Goal: Task Accomplishment & Management: Use online tool/utility

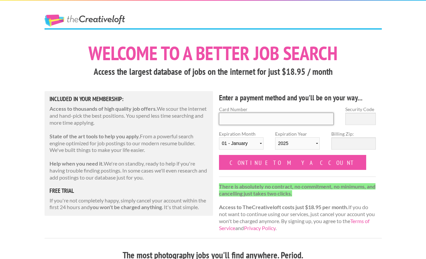
click at [258, 123] on input "Card Number" at bounding box center [276, 119] width 115 height 12
click at [183, 145] on p "State of the art tools to help you apply. From a powerful search engine optimiz…" at bounding box center [129, 143] width 159 height 21
click at [277, 119] on input "Card Number" at bounding box center [276, 119] width 115 height 12
type input "5424181415629208"
type input "097"
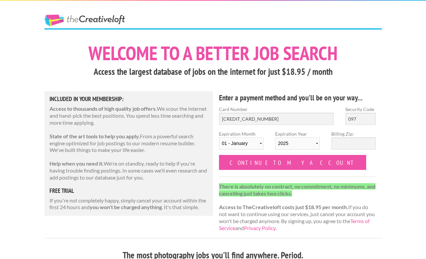
select select "10"
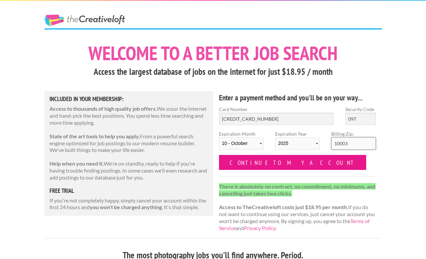
type input "10003"
click at [253, 165] on input "Continue to my account" at bounding box center [293, 162] width 148 height 15
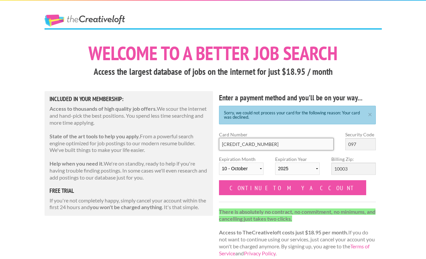
click at [258, 144] on input "5424181415629208" at bounding box center [276, 144] width 115 height 12
type input "5466160466054937"
type input "798"
select select "08"
select select "2028"
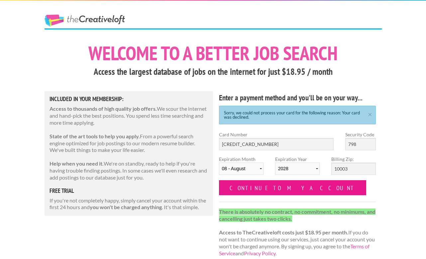
click at [254, 187] on input "Continue to my account" at bounding box center [293, 187] width 148 height 15
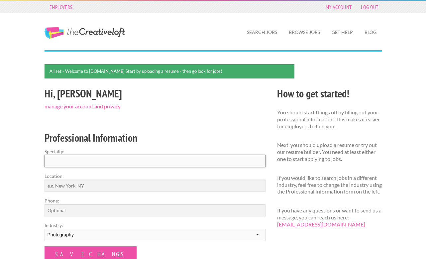
click at [87, 159] on input "Specialty:" at bounding box center [155, 161] width 221 height 12
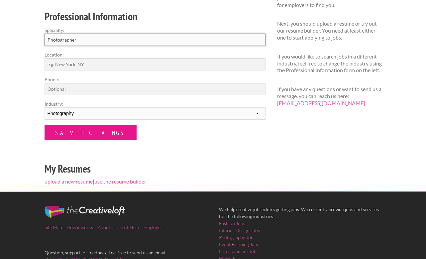
scroll to position [124, 0]
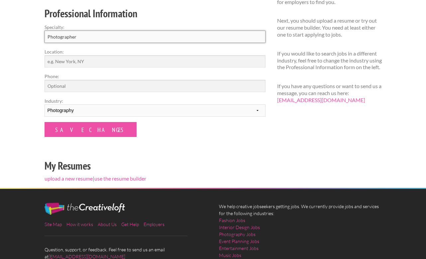
type input "Photographer"
click at [74, 64] on input "Location:" at bounding box center [155, 61] width 221 height 12
type input "[US_STATE], [GEOGRAPHIC_DATA]"
click at [68, 84] on input "Phone:" at bounding box center [155, 86] width 221 height 12
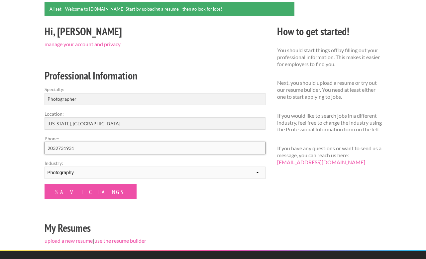
scroll to position [62, 0]
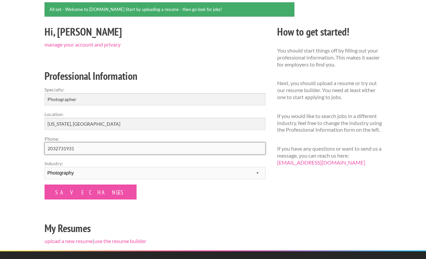
type input "2032731931"
click at [77, 100] on input "Photographer" at bounding box center [155, 99] width 221 height 12
click at [47, 100] on input "Photographer" at bounding box center [155, 99] width 221 height 12
click at [98, 100] on input "Natural light and event Photographer" at bounding box center [155, 99] width 221 height 12
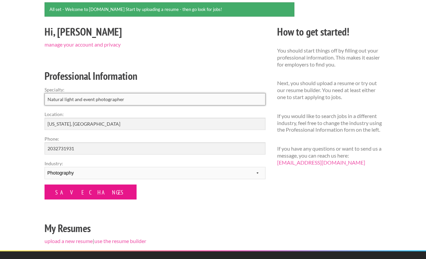
type input "Natural light and event photographer"
click at [78, 196] on input "Save Changes" at bounding box center [91, 191] width 92 height 15
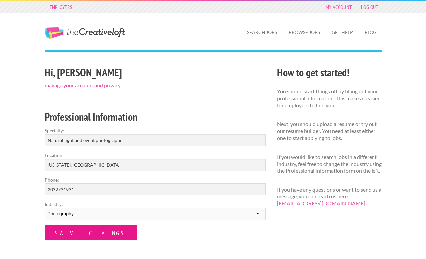
click at [73, 233] on input "Save Changes" at bounding box center [91, 232] width 92 height 15
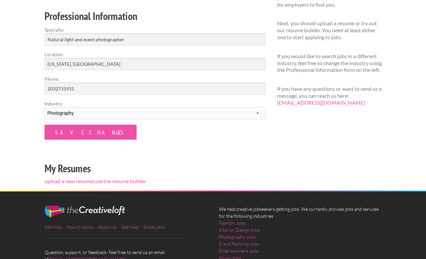
scroll to position [98, 0]
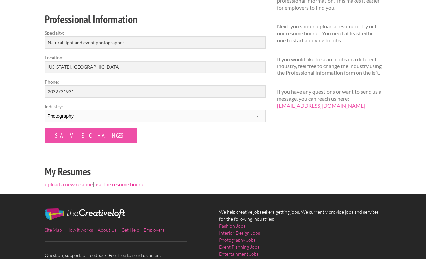
click at [110, 184] on link "use the resume builder" at bounding box center [120, 184] width 52 height 6
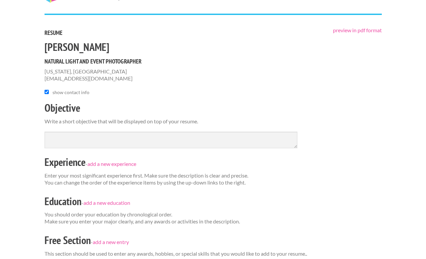
scroll to position [37, 0]
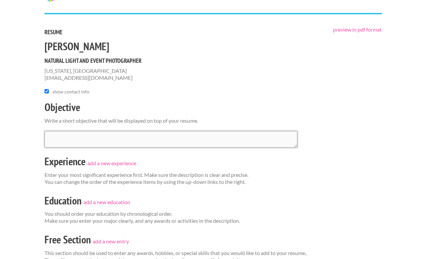
click at [78, 140] on textarea at bounding box center [171, 139] width 253 height 17
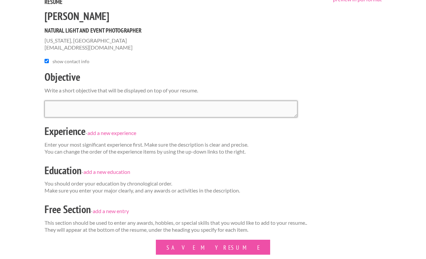
scroll to position [68, 0]
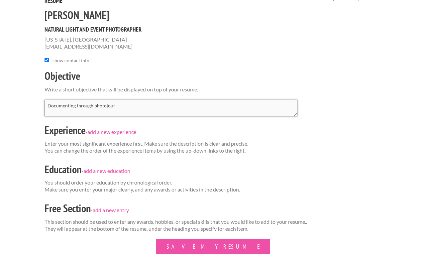
drag, startPoint x: 137, startPoint y: 108, endPoint x: 14, endPoint y: 86, distance: 125.6
click at [14, 86] on div "Employers My Account Log Out The Creative Loft Search Jobs Browse Jobs Get Help…" at bounding box center [213, 162] width 426 height 460
paste textarea "photographer with a passion for creating raw, honest views of any and all subje…"
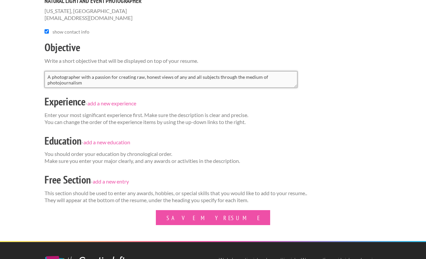
scroll to position [104, 0]
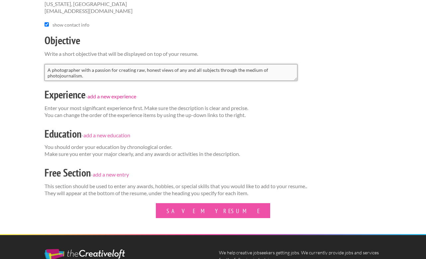
type textarea "A photographer with a passion for creating raw, honest views of any and all sub…"
click at [101, 97] on link "add a new experience" at bounding box center [111, 96] width 49 height 6
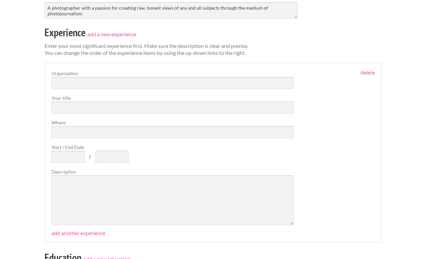
scroll to position [154, 0]
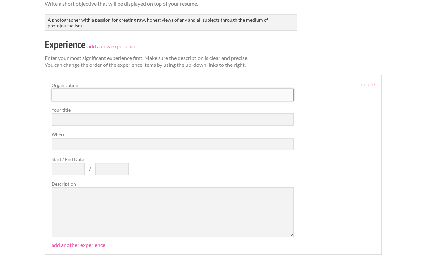
click at [84, 90] on input "text" at bounding box center [173, 95] width 243 height 12
type input "Del Water Gap"
click at [70, 122] on input "text" at bounding box center [173, 119] width 243 height 12
type input "Photographer"
click at [66, 139] on input "Where" at bounding box center [173, 144] width 243 height 12
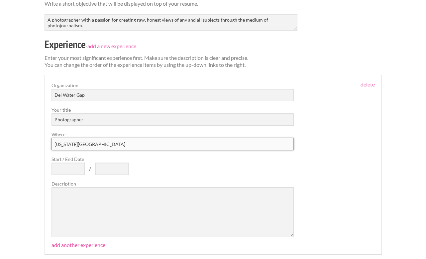
type input "[US_STATE][GEOGRAPHIC_DATA]"
click at [61, 165] on input "Start / End Date" at bounding box center [68, 169] width 33 height 12
type input "2018"
click at [85, 201] on textarea at bounding box center [173, 212] width 243 height 50
click at [107, 165] on input "text" at bounding box center [111, 169] width 33 height 12
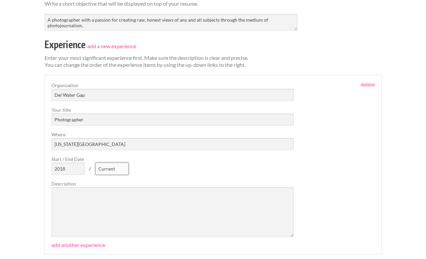
type input "Current"
click at [99, 210] on textarea at bounding box center [173, 212] width 243 height 50
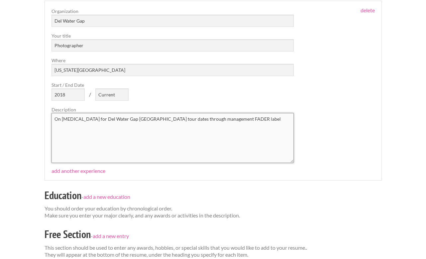
scroll to position [231, 0]
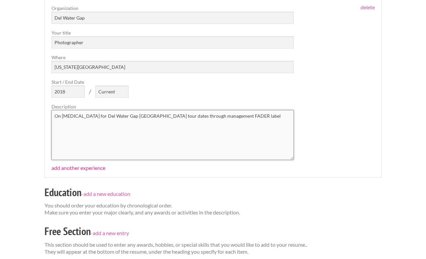
type textarea "On [MEDICAL_DATA] for Del Water Gap [GEOGRAPHIC_DATA] tour dates through manage…"
click at [75, 168] on link "add another experience" at bounding box center [79, 168] width 54 height 6
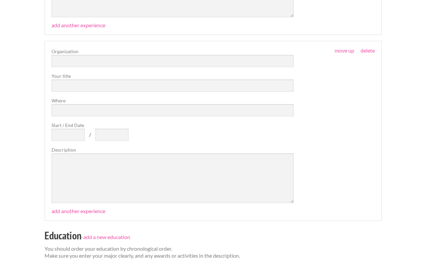
scroll to position [372, 0]
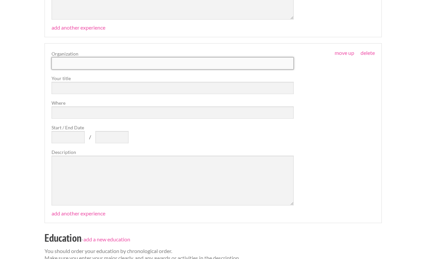
click at [72, 64] on input "text" at bounding box center [173, 63] width 243 height 12
type input "Freelance Photographer"
click at [67, 87] on input "text" at bounding box center [173, 88] width 243 height 12
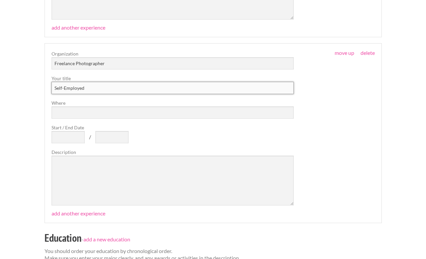
type input "Self-Employed"
click at [61, 109] on input "Where" at bounding box center [173, 112] width 243 height 12
click at [62, 138] on input "Start / End Date" at bounding box center [68, 137] width 33 height 12
type input "2018"
click at [104, 134] on input "text" at bounding box center [111, 137] width 33 height 12
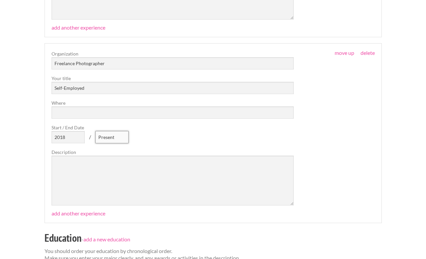
type input "Present"
click at [91, 182] on textarea at bounding box center [173, 181] width 243 height 50
paste textarea "[URL][DOMAIN_NAME]"
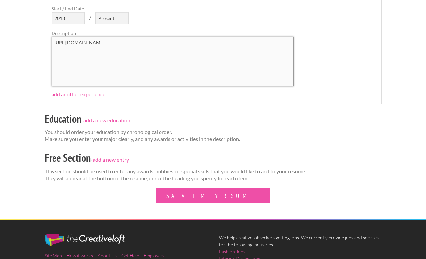
scroll to position [493, 0]
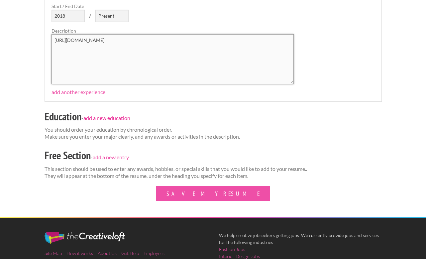
type textarea "[URL][DOMAIN_NAME]"
click at [112, 116] on link "add a new education" at bounding box center [106, 118] width 47 height 6
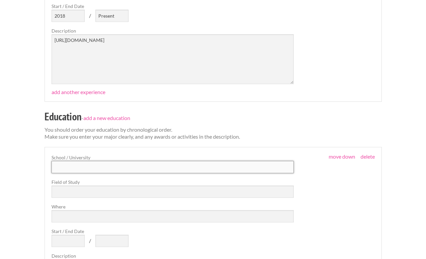
click at [84, 161] on input "text" at bounding box center [173, 167] width 243 height 12
type input "[GEOGRAPHIC_DATA]"
click at [79, 188] on input "text" at bounding box center [173, 191] width 243 height 12
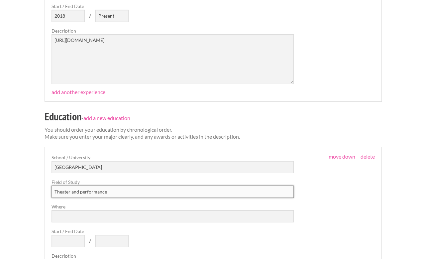
type input "Theater and performance"
click at [70, 216] on input "Where" at bounding box center [173, 216] width 243 height 12
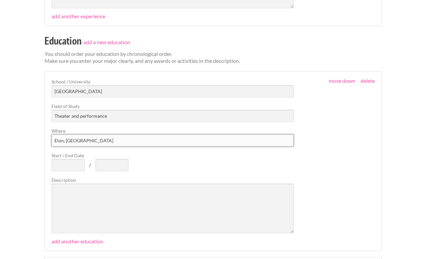
scroll to position [577, 0]
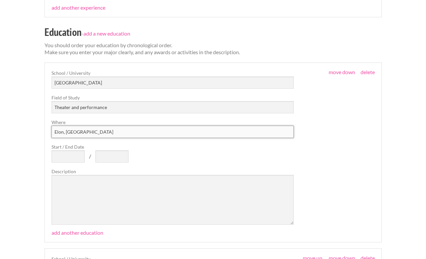
type input "Elon, [GEOGRAPHIC_DATA]"
click at [66, 156] on input "Start / End Date" at bounding box center [68, 156] width 33 height 12
type input "2016"
click at [103, 156] on input "text" at bounding box center [111, 156] width 33 height 12
type input "2020"
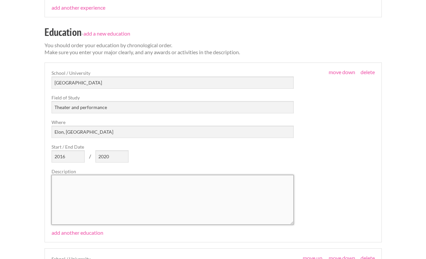
click at [113, 184] on textarea at bounding box center [173, 200] width 243 height 50
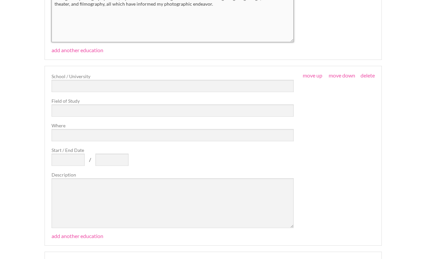
scroll to position [729, 0]
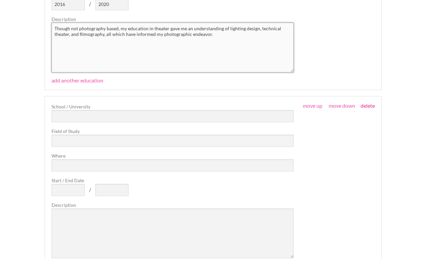
type textarea "Though not photography based, my education in theater gave me an understanding …"
click at [368, 104] on link "delete" at bounding box center [368, 105] width 14 height 6
click at [369, 105] on link "delete" at bounding box center [368, 105] width 14 height 6
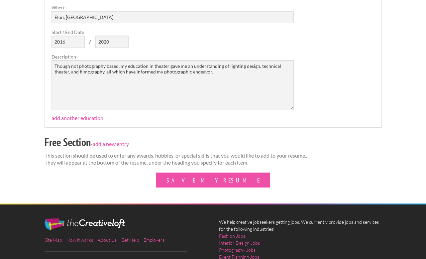
scroll to position [693, 0]
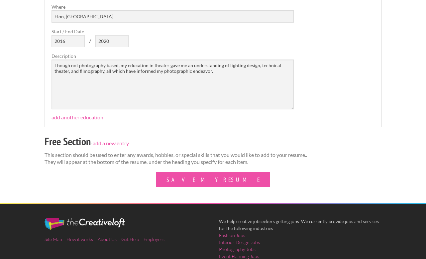
click at [122, 145] on div "Free Section - add a new entry" at bounding box center [213, 142] width 337 height 19
click at [119, 144] on link "add a new entry" at bounding box center [111, 143] width 36 height 6
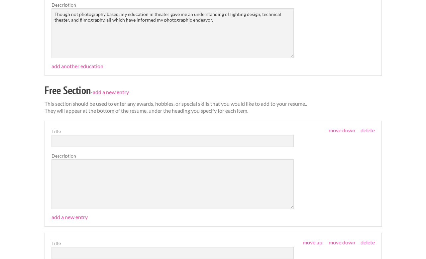
scroll to position [743, 0]
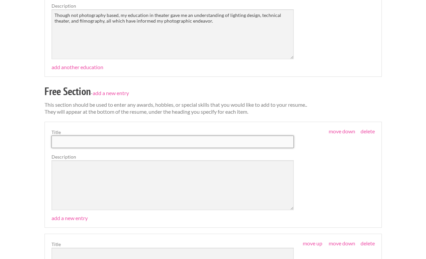
click at [85, 140] on input "text" at bounding box center [173, 142] width 243 height 12
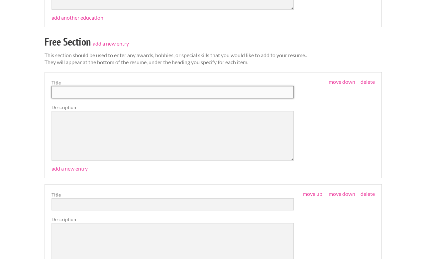
scroll to position [783, 0]
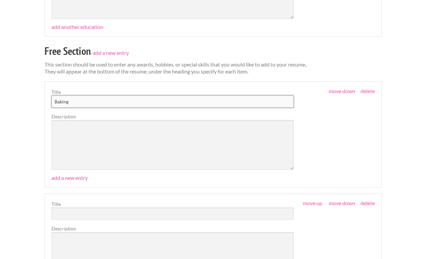
type input "Baking"
click at [120, 147] on textarea at bounding box center [173, 145] width 243 height 50
type textarea "Culinary Student dropout! I have training in plant based culinary arts and, pri…"
click at [78, 101] on input "Baking" at bounding box center [173, 101] width 243 height 12
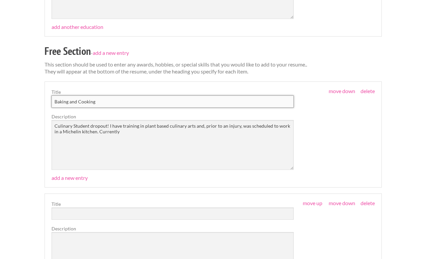
type input "Baking and Cooking"
click at [129, 129] on textarea "Culinary Student dropout! I have training in plant based culinary arts and, pri…" at bounding box center [173, 145] width 243 height 50
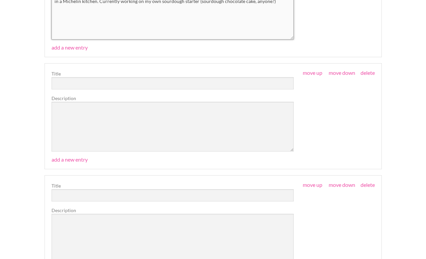
scroll to position [914, 0]
type textarea "Culinary Student dropout! I have training in plant based culinary arts and, pri…"
click at [119, 85] on input "text" at bounding box center [173, 82] width 243 height 12
type input "Ro"
